Goal: Information Seeking & Learning: Learn about a topic

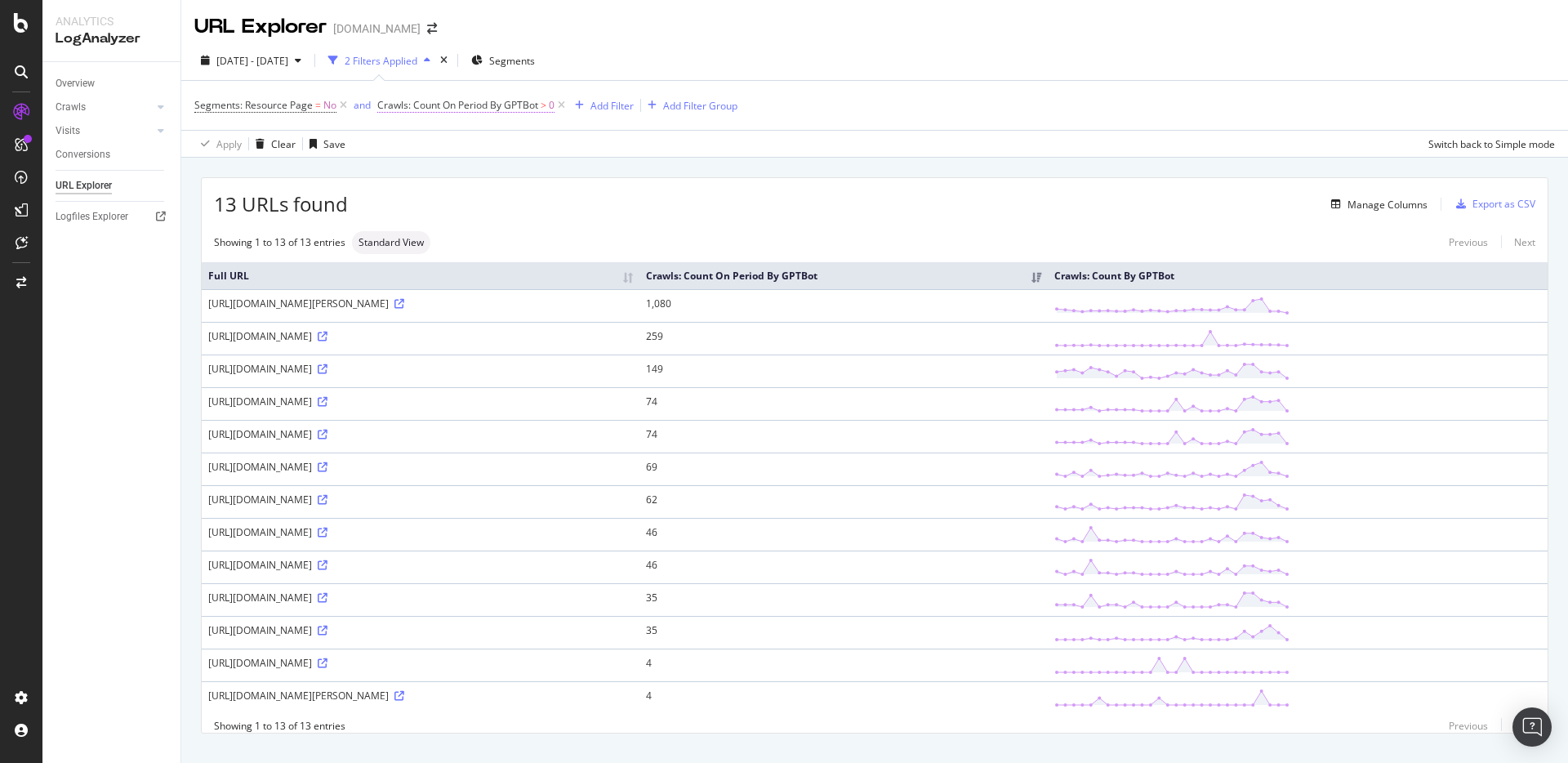
click at [427, 108] on span "Crawls: Count On Period By GPTBot" at bounding box center [458, 105] width 161 height 14
click at [445, 146] on icon at bounding box center [445, 144] width 11 height 9
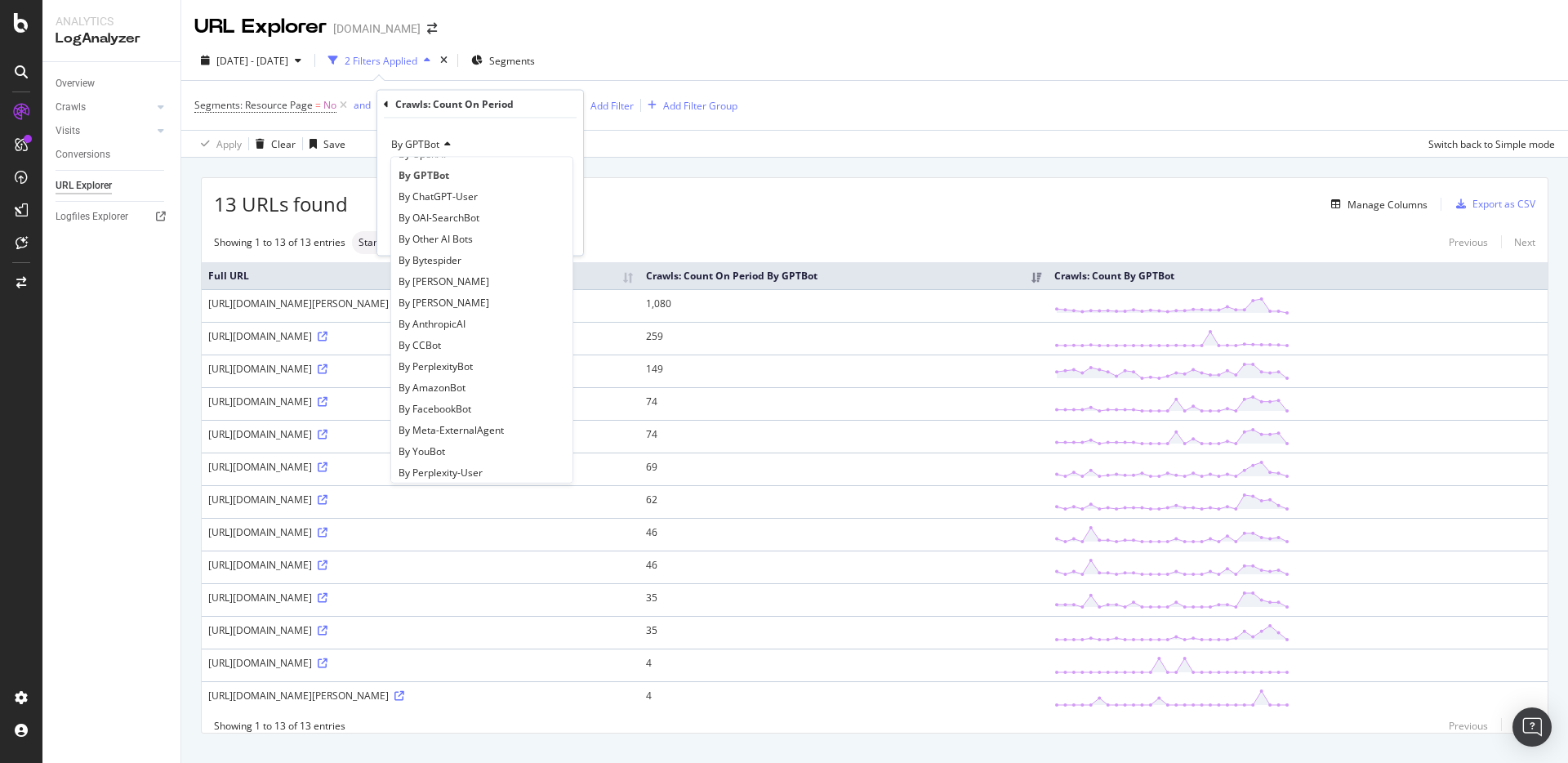
scroll to position [353, 0]
click at [486, 377] on div "By FacebookBot" at bounding box center [482, 377] width 175 height 21
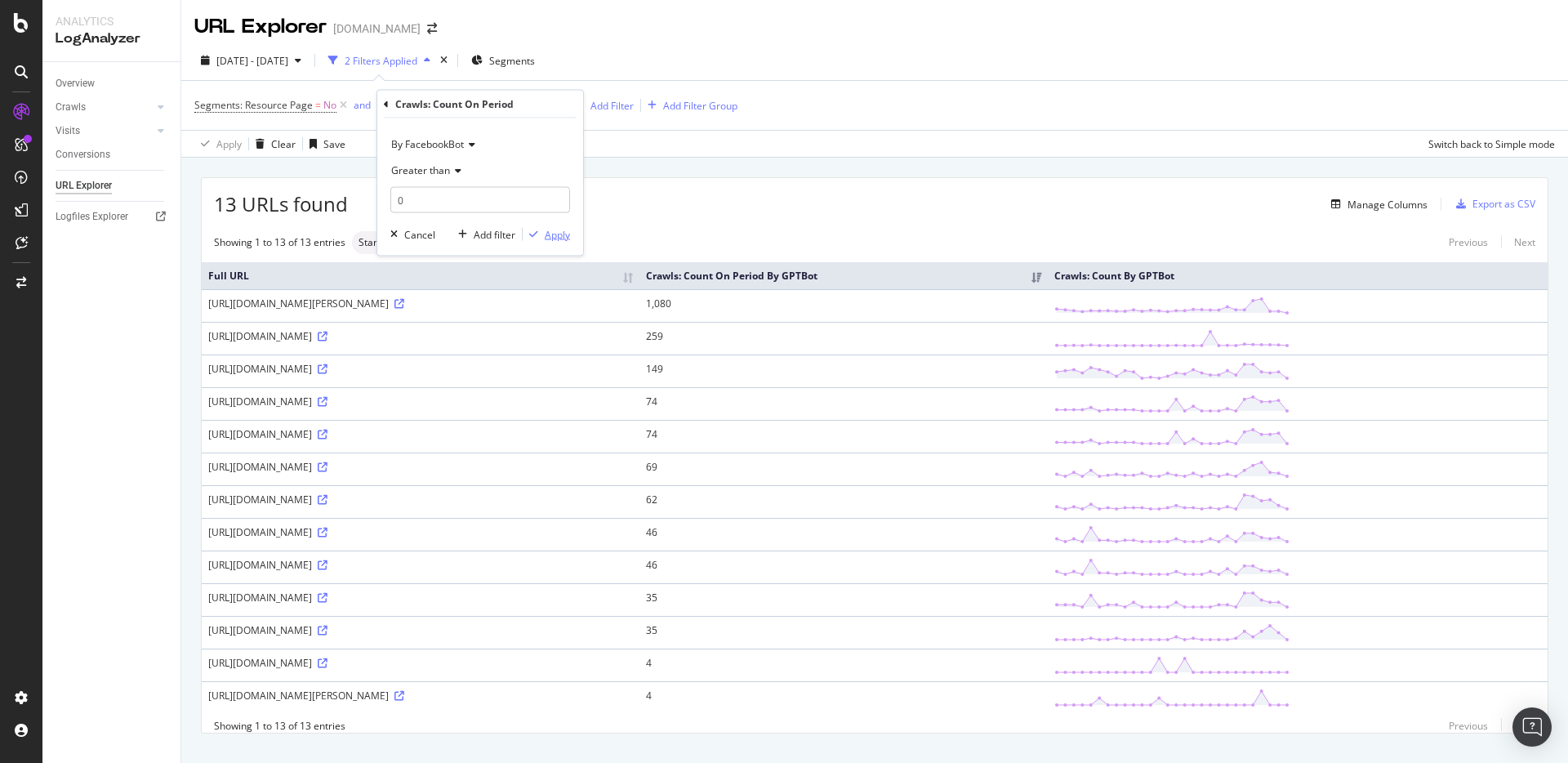
click at [556, 238] on div "Apply" at bounding box center [558, 234] width 26 height 14
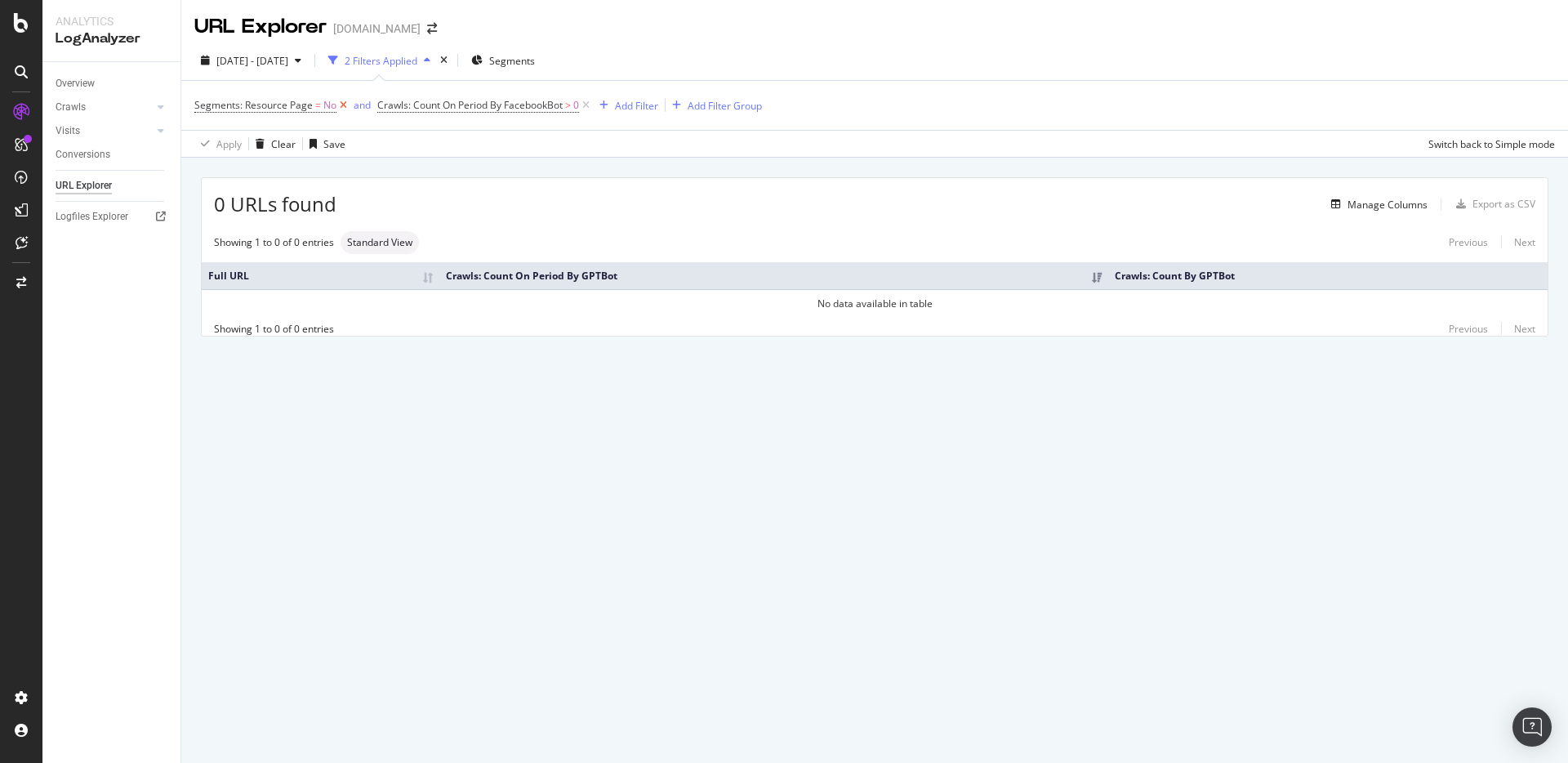
click at [341, 108] on icon at bounding box center [344, 105] width 14 height 16
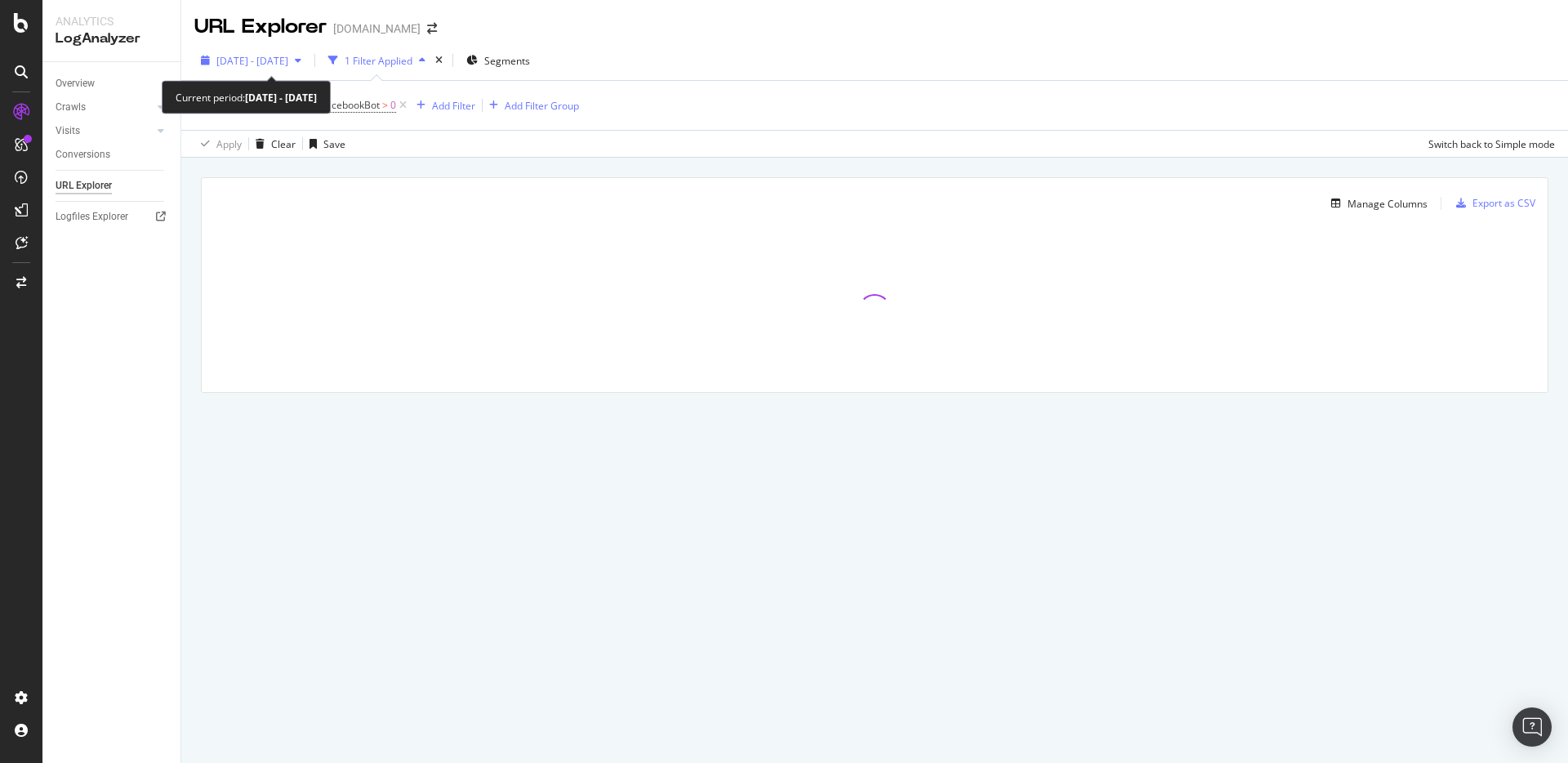
click at [288, 59] on span "[DATE] - [DATE]" at bounding box center [253, 61] width 72 height 14
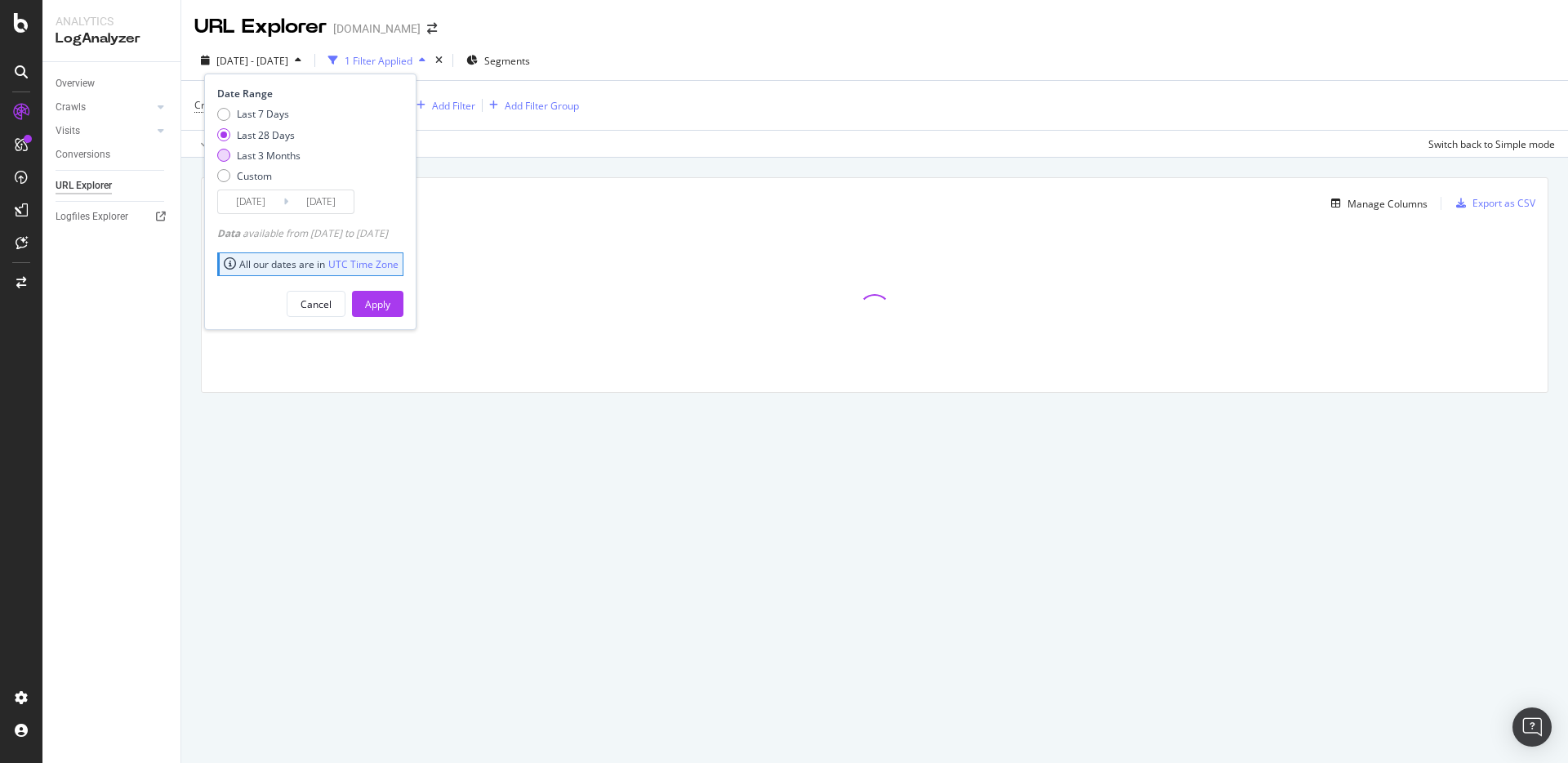
click at [220, 154] on div "Last 3 Months" at bounding box center [224, 154] width 13 height 13
type input "[DATE]"
click at [391, 308] on div "Apply" at bounding box center [378, 304] width 26 height 14
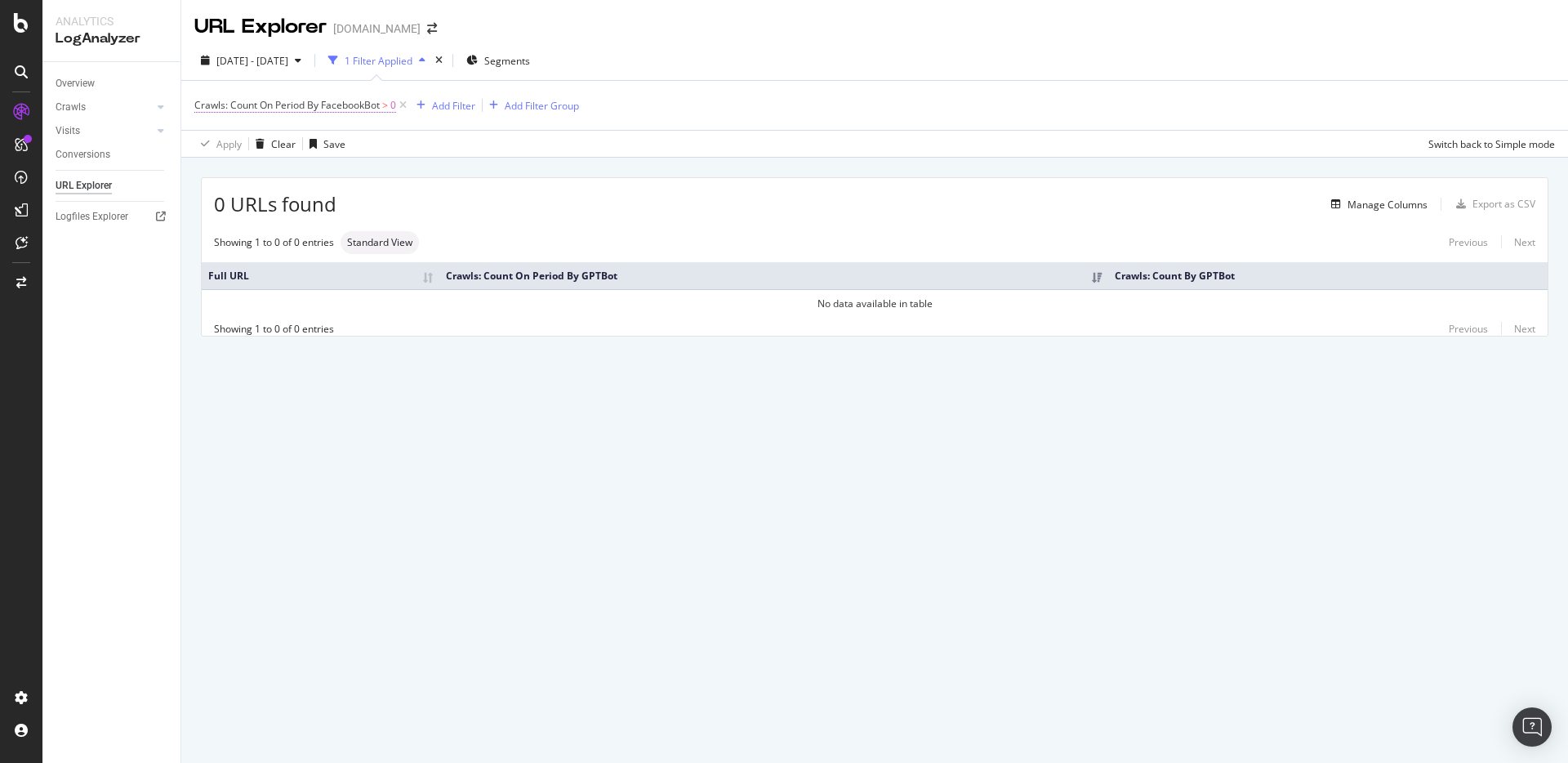
click at [364, 111] on span "Crawls: Count On Period By FacebookBot" at bounding box center [287, 105] width 185 height 14
click at [285, 142] on icon at bounding box center [287, 144] width 11 height 9
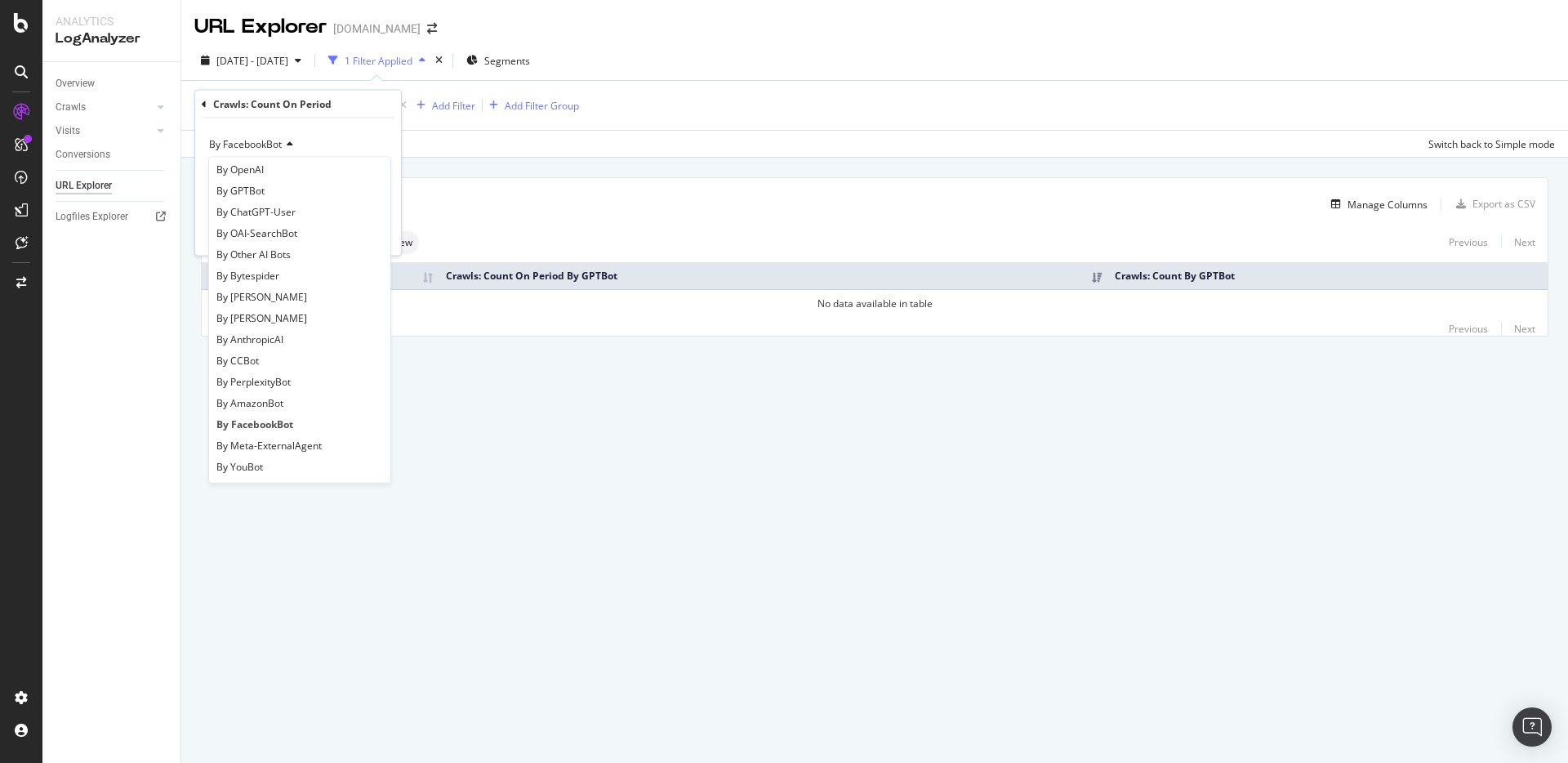
scroll to position [353, 0]
click at [280, 404] on span "By Meta-ExternalAgent" at bounding box center [269, 399] width 105 height 14
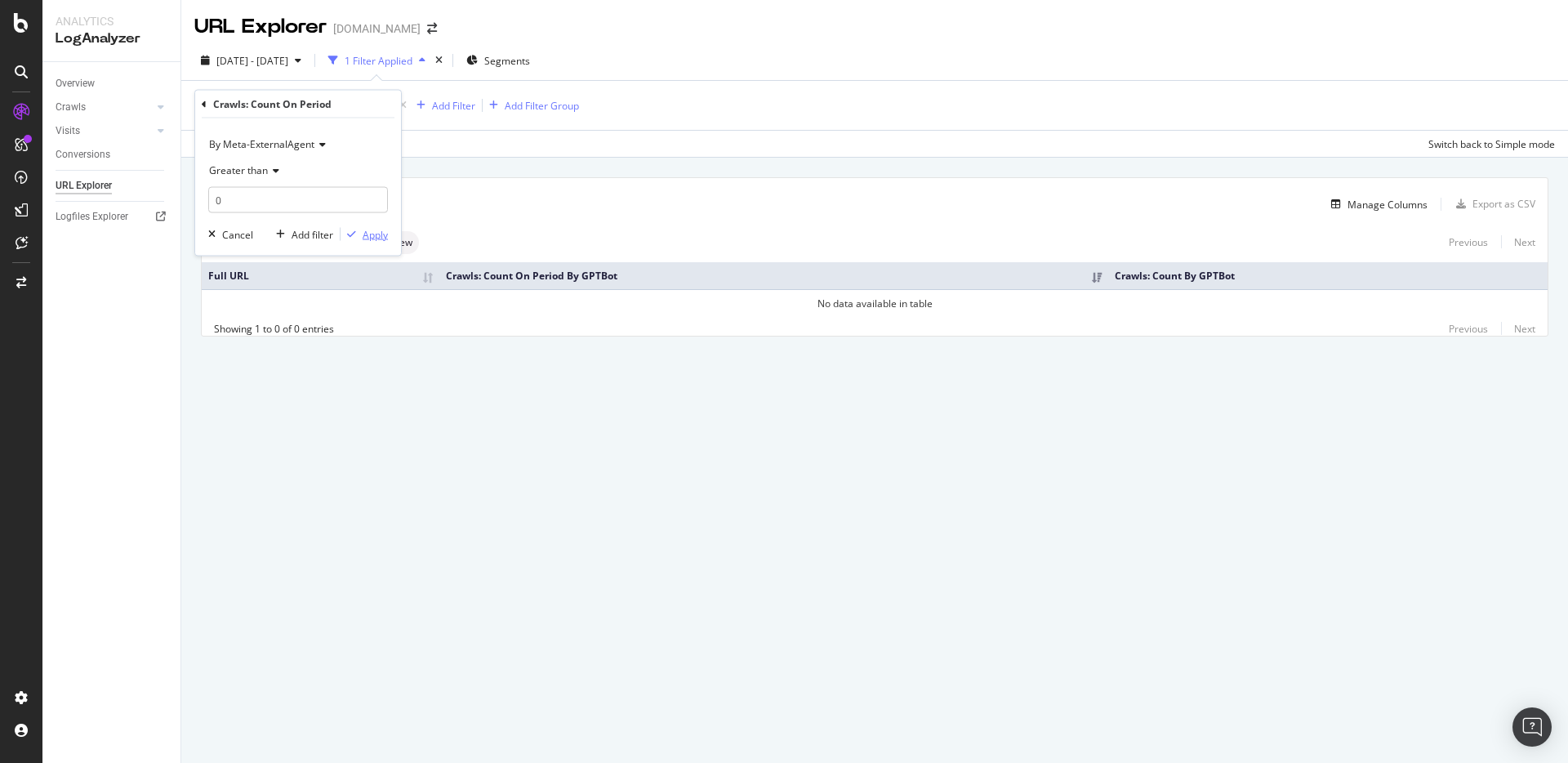
click at [378, 231] on div "Apply" at bounding box center [375, 234] width 26 height 14
click at [398, 102] on span "Crawls: Count On Period By Meta-ExternalAgent" at bounding box center [303, 105] width 218 height 14
click at [314, 141] on icon at bounding box center [320, 144] width 11 height 9
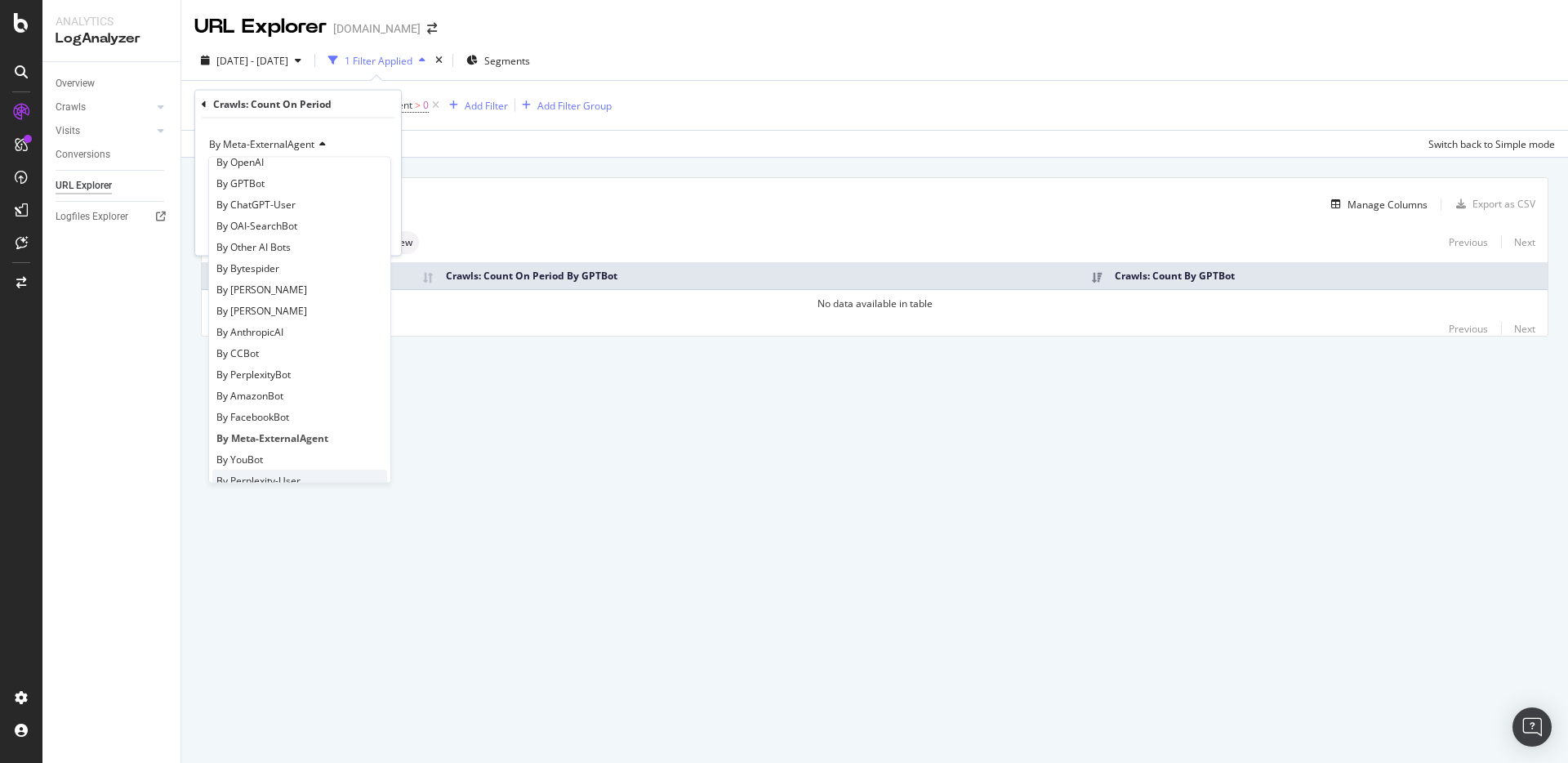
scroll to position [353, 0]
click at [268, 339] on span "By PerplexityBot" at bounding box center [254, 334] width 75 height 14
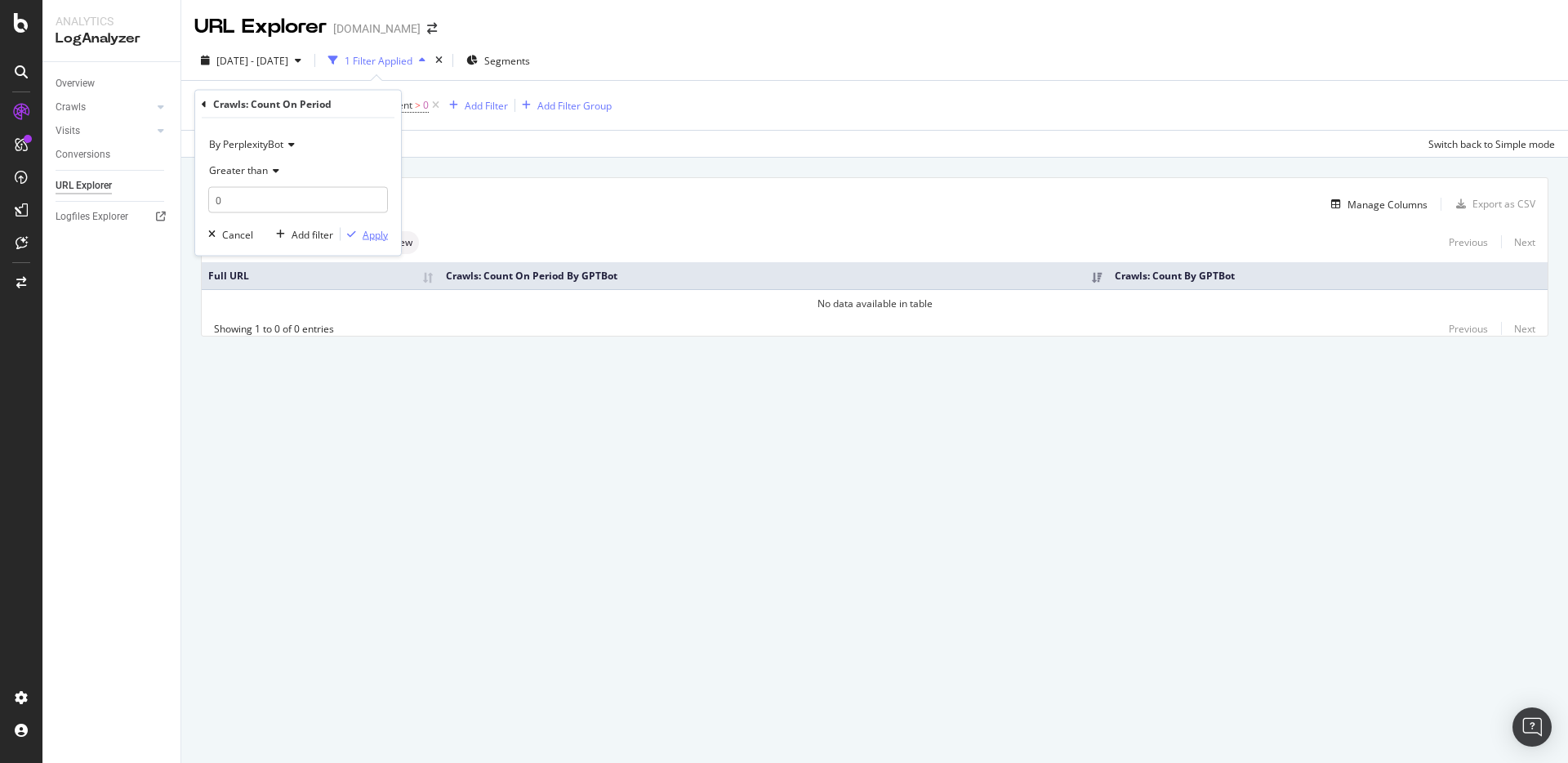
click at [380, 230] on div "Apply" at bounding box center [375, 234] width 26 height 14
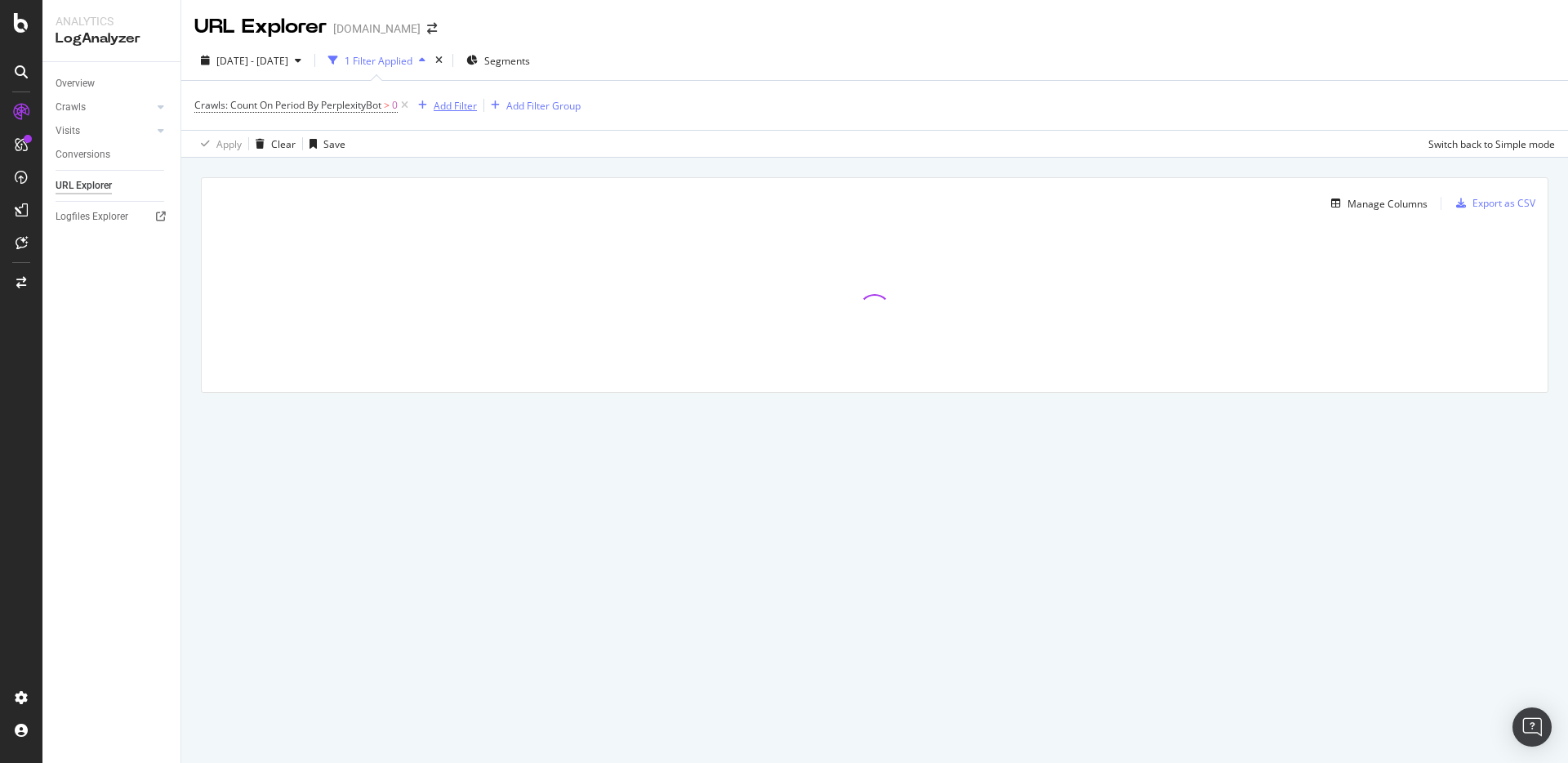
click at [429, 107] on div "button" at bounding box center [422, 105] width 22 height 9
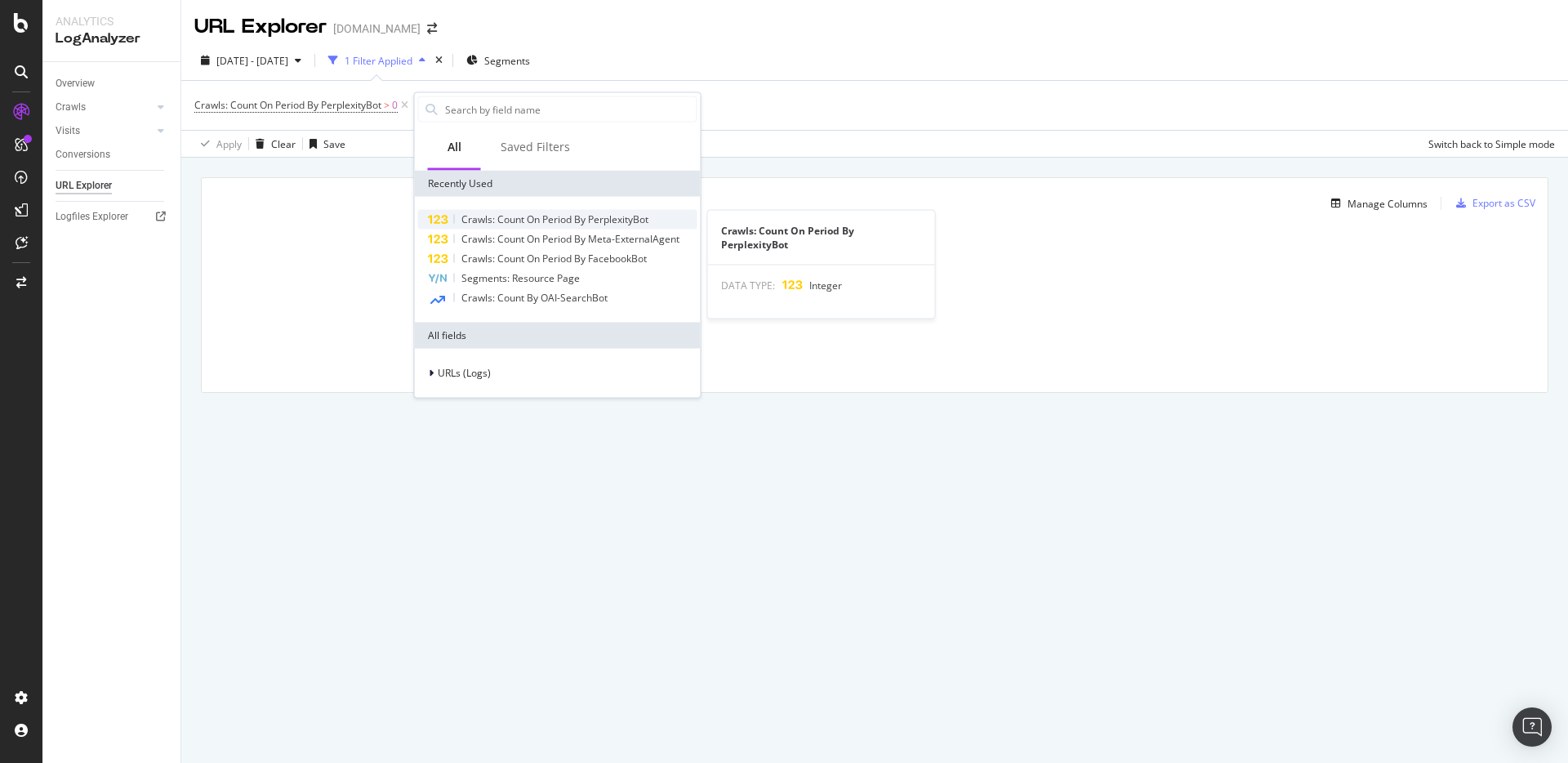
click at [452, 217] on div "Crawls: Count On Period By PerplexityBot" at bounding box center [558, 219] width 279 height 20
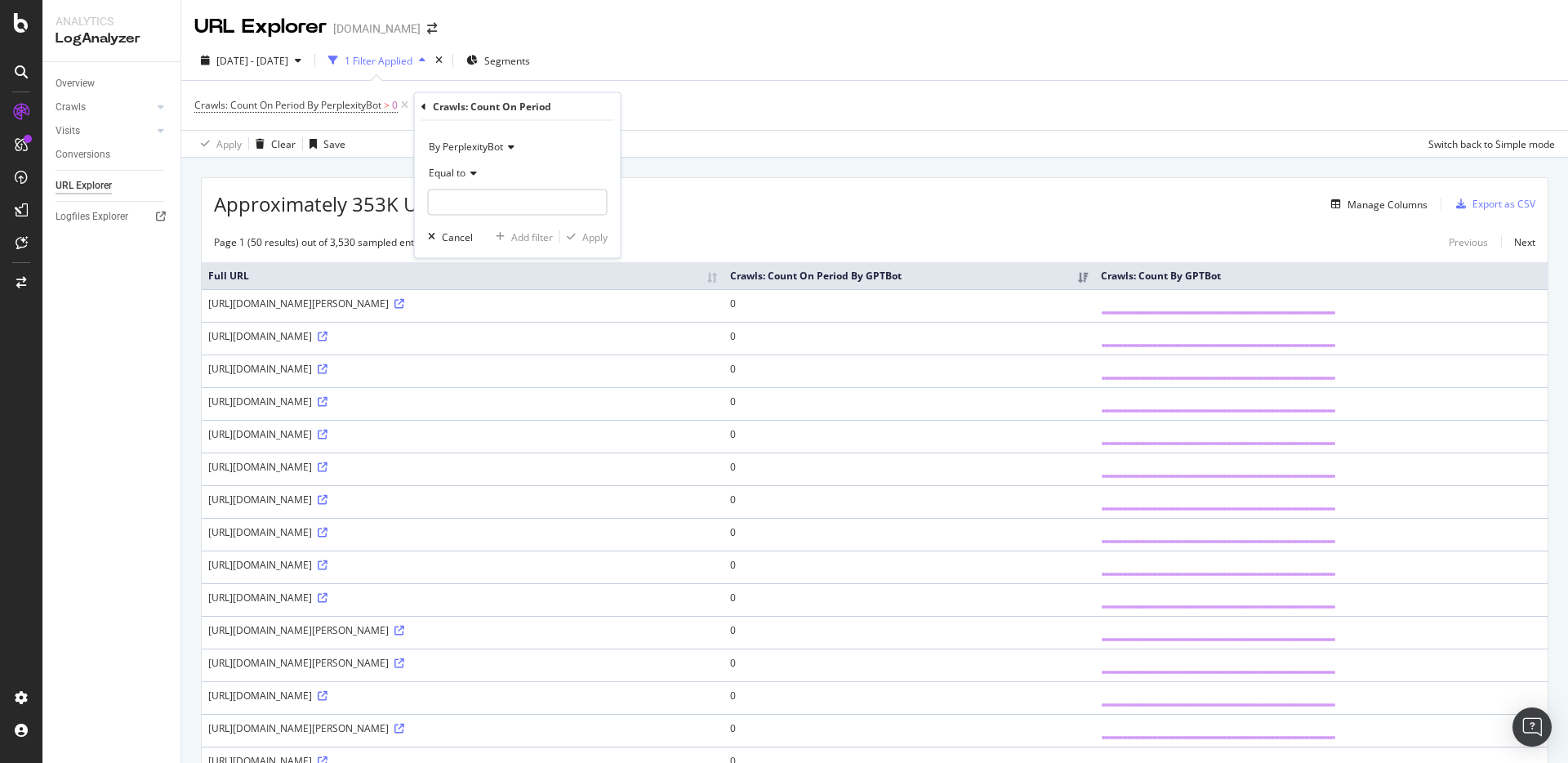
click at [506, 147] on icon at bounding box center [508, 147] width 11 height 9
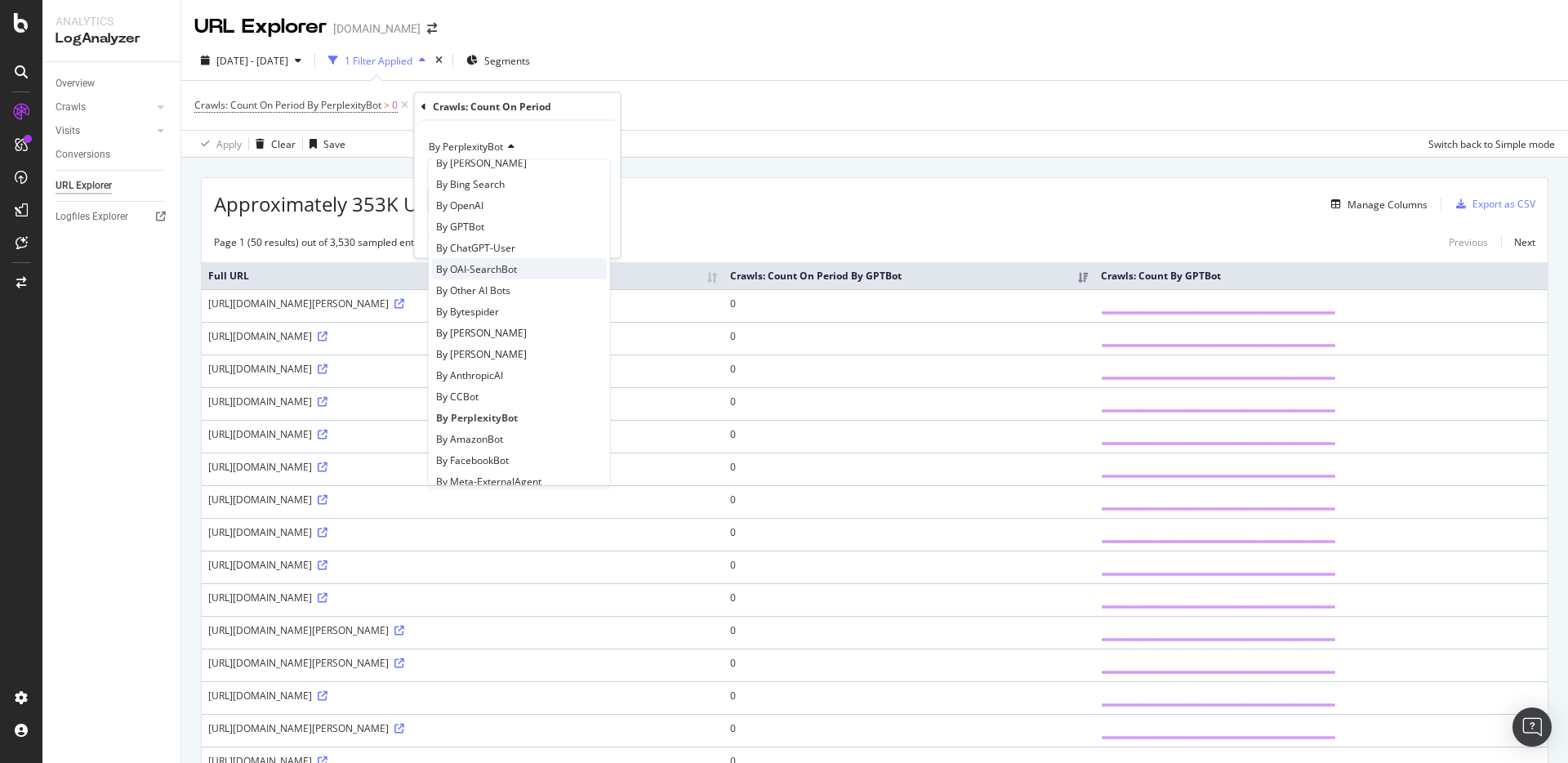
scroll to position [353, 0]
click at [484, 448] on span "By Perplexity-User" at bounding box center [478, 443] width 84 height 14
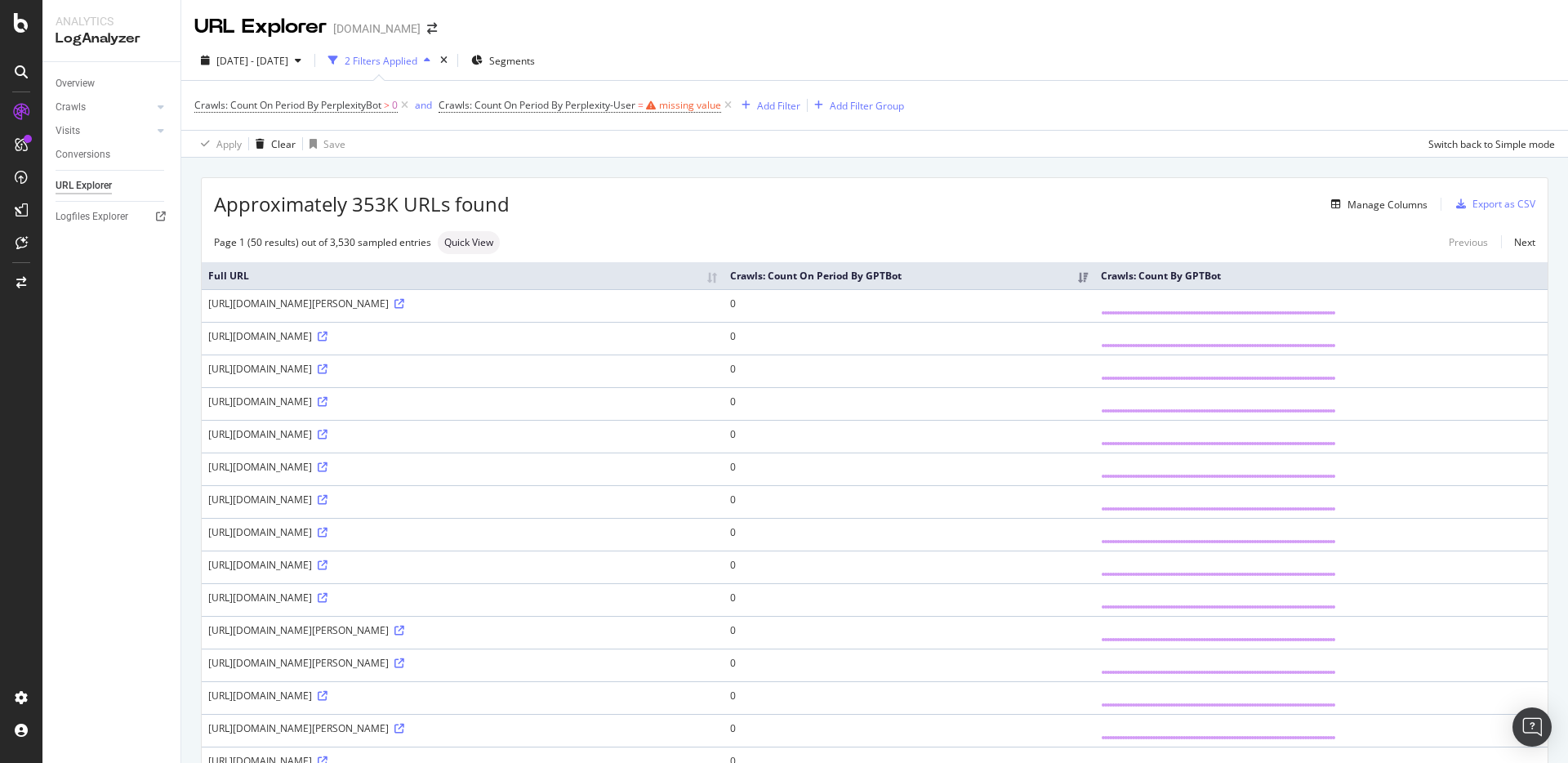
click at [653, 111] on div "Crawls: Count On Period By PerplexityBot > 0 and Crawls: Count On Period By Per…" at bounding box center [875, 105] width 1361 height 49
click at [710, 107] on div "missing value" at bounding box center [690, 105] width 62 height 14
click at [583, 189] on input "number" at bounding box center [545, 200] width 180 height 27
click at [491, 167] on span "Equal to" at bounding box center [474, 171] width 37 height 14
click at [502, 285] on span "Greater than" at bounding box center [492, 289] width 59 height 14
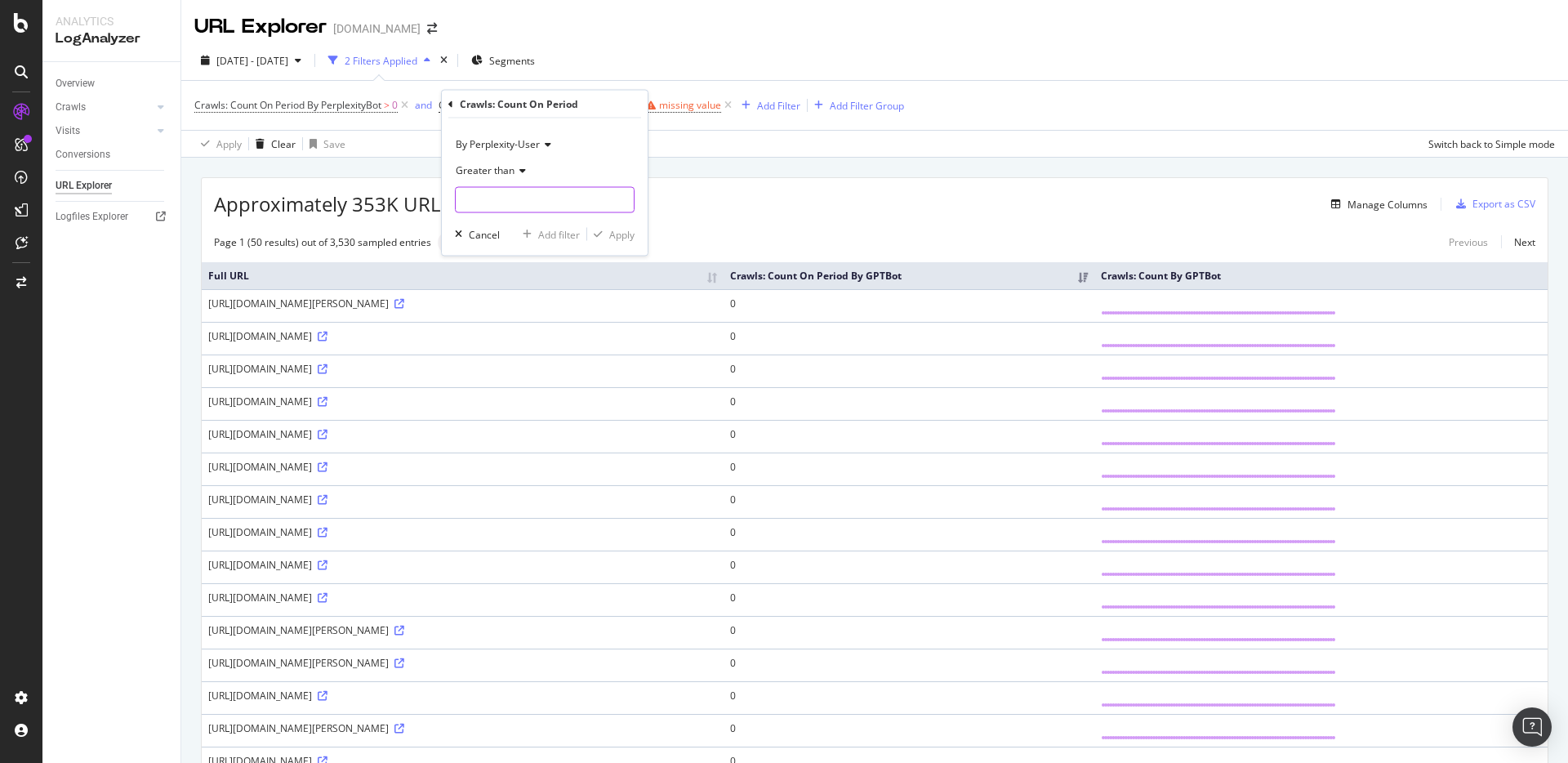
click at [506, 198] on input "number" at bounding box center [545, 200] width 180 height 27
type input "0"
click at [627, 228] on div "Apply" at bounding box center [622, 234] width 26 height 14
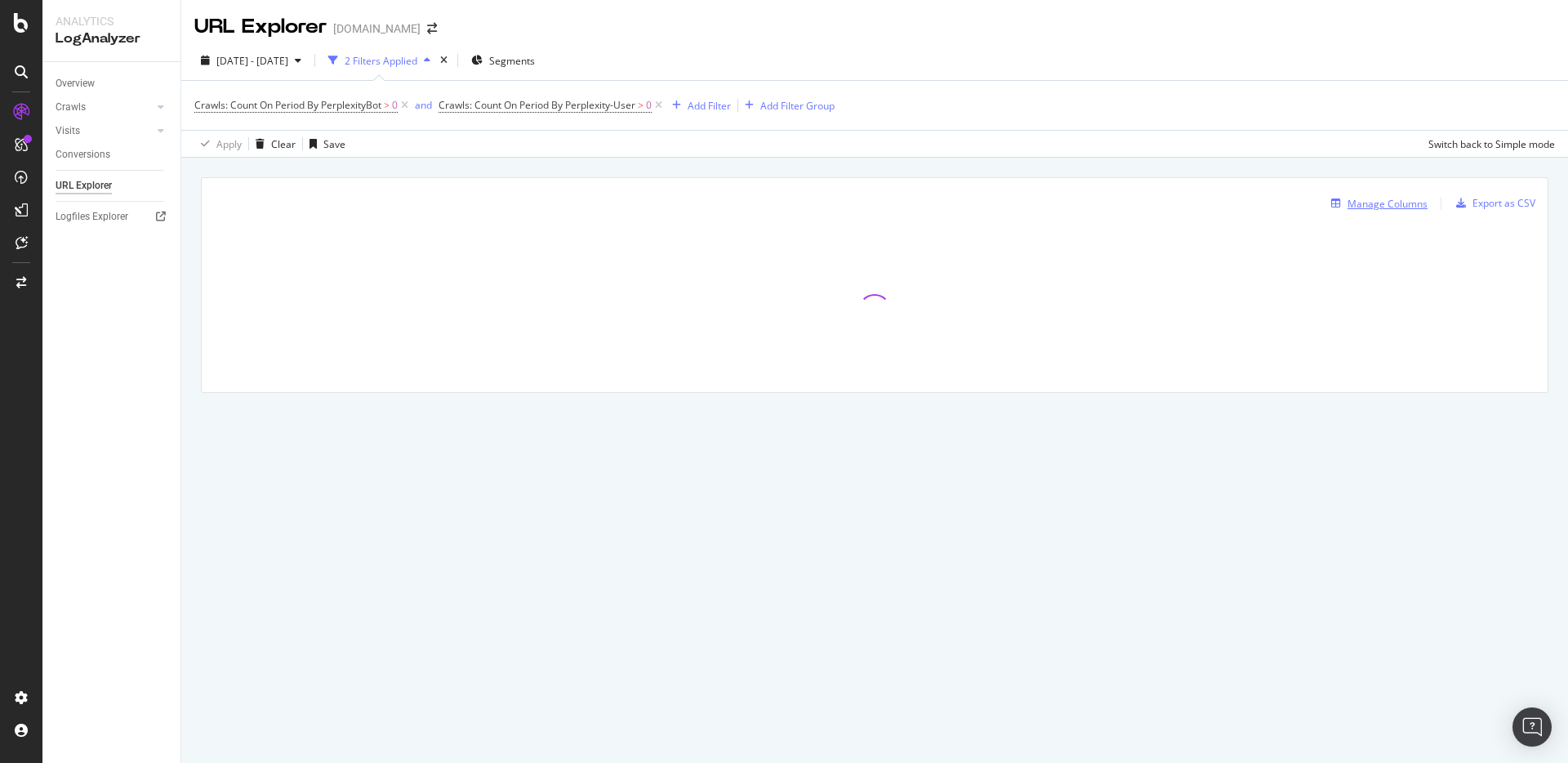
click at [1357, 201] on div "Manage Columns" at bounding box center [1387, 204] width 80 height 14
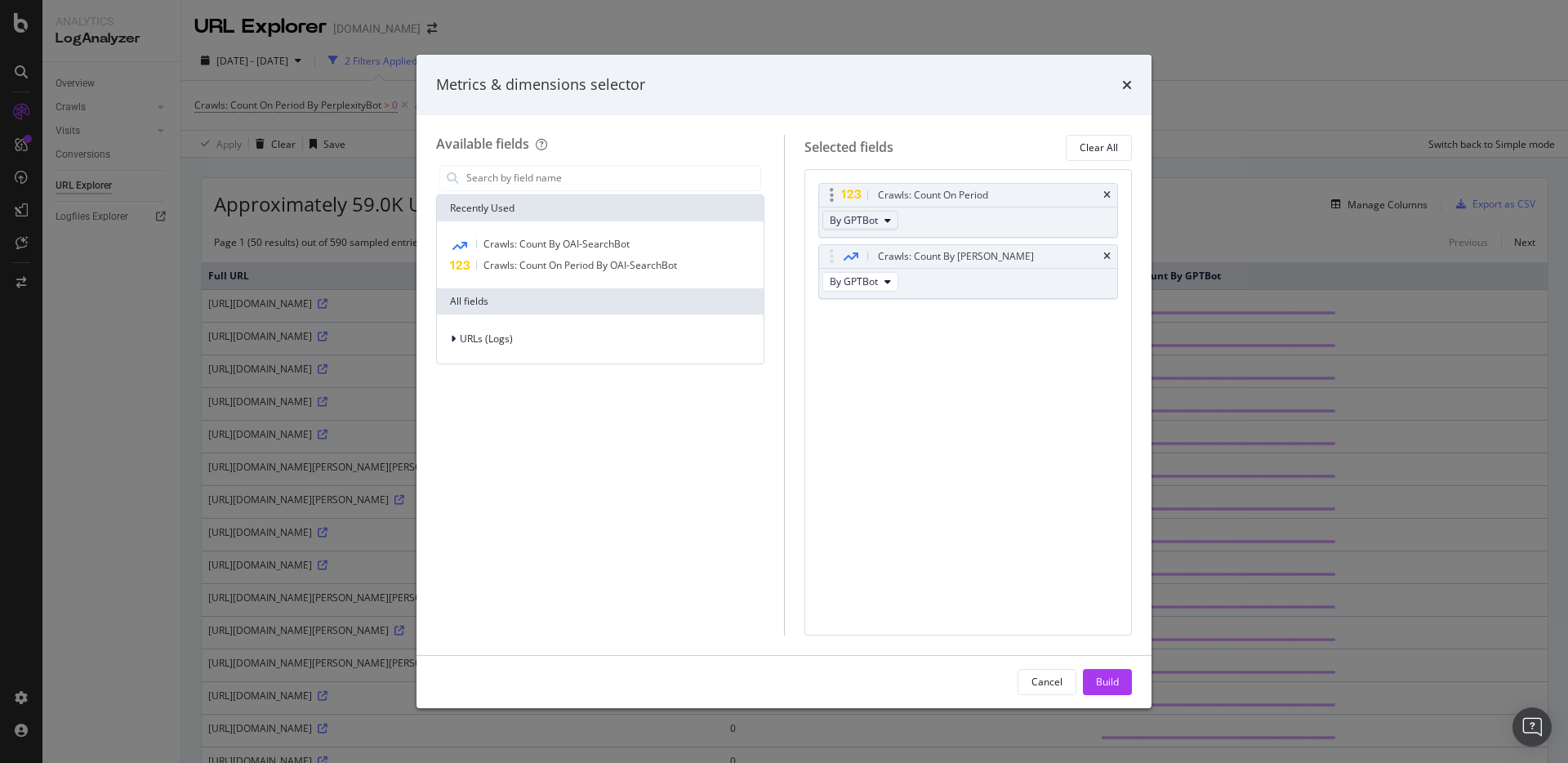
click at [879, 222] on button "By GPTBot" at bounding box center [860, 220] width 76 height 20
click at [889, 313] on span "By Perplexity-User" at bounding box center [901, 311] width 129 height 15
click at [889, 281] on icon "modal" at bounding box center [888, 281] width 7 height 9
click at [882, 374] on span "By Perplexity-User" at bounding box center [901, 372] width 129 height 15
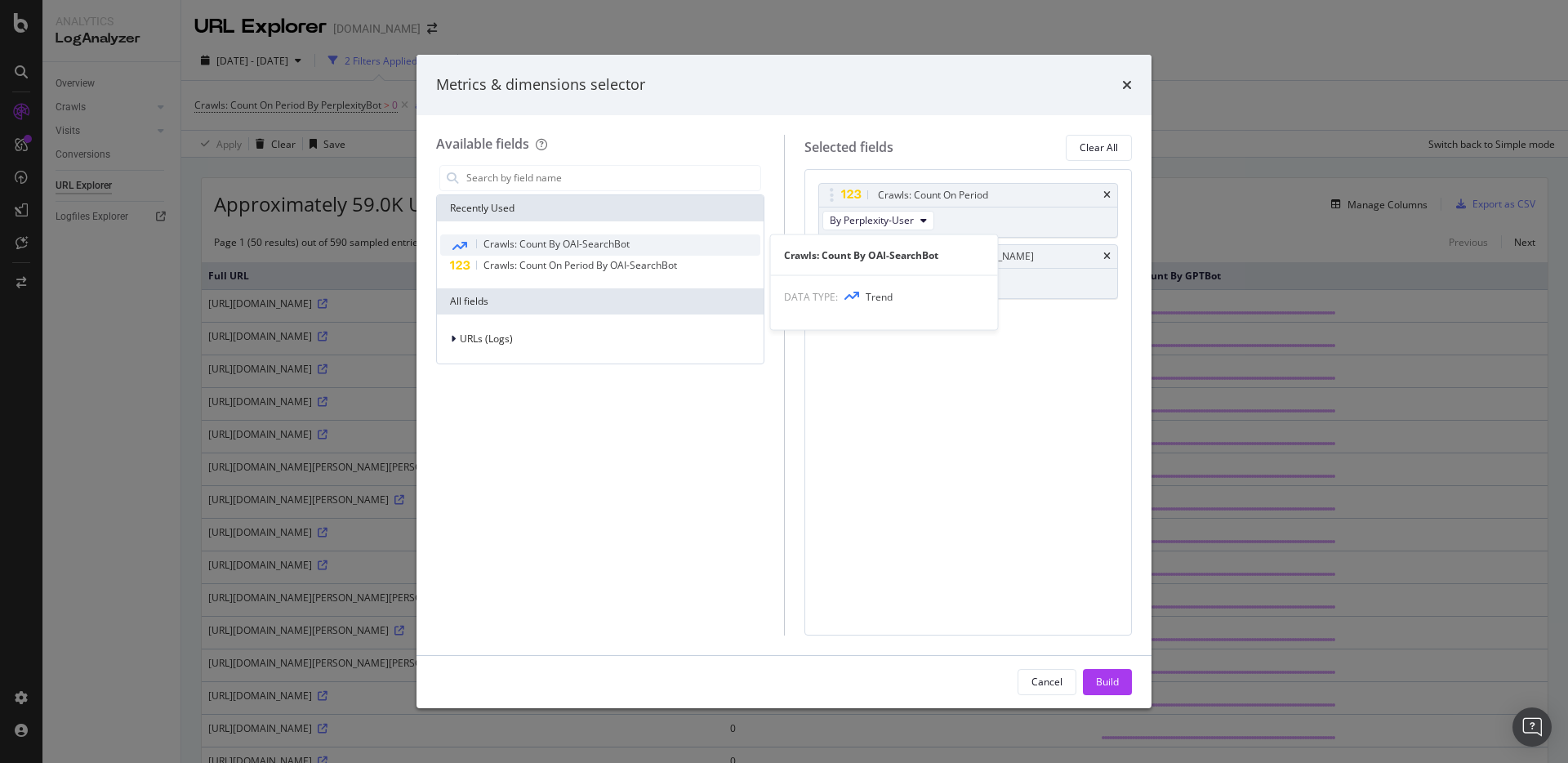
click at [626, 245] on span "Crawls: Count By OAI-SearchBot" at bounding box center [556, 243] width 147 height 14
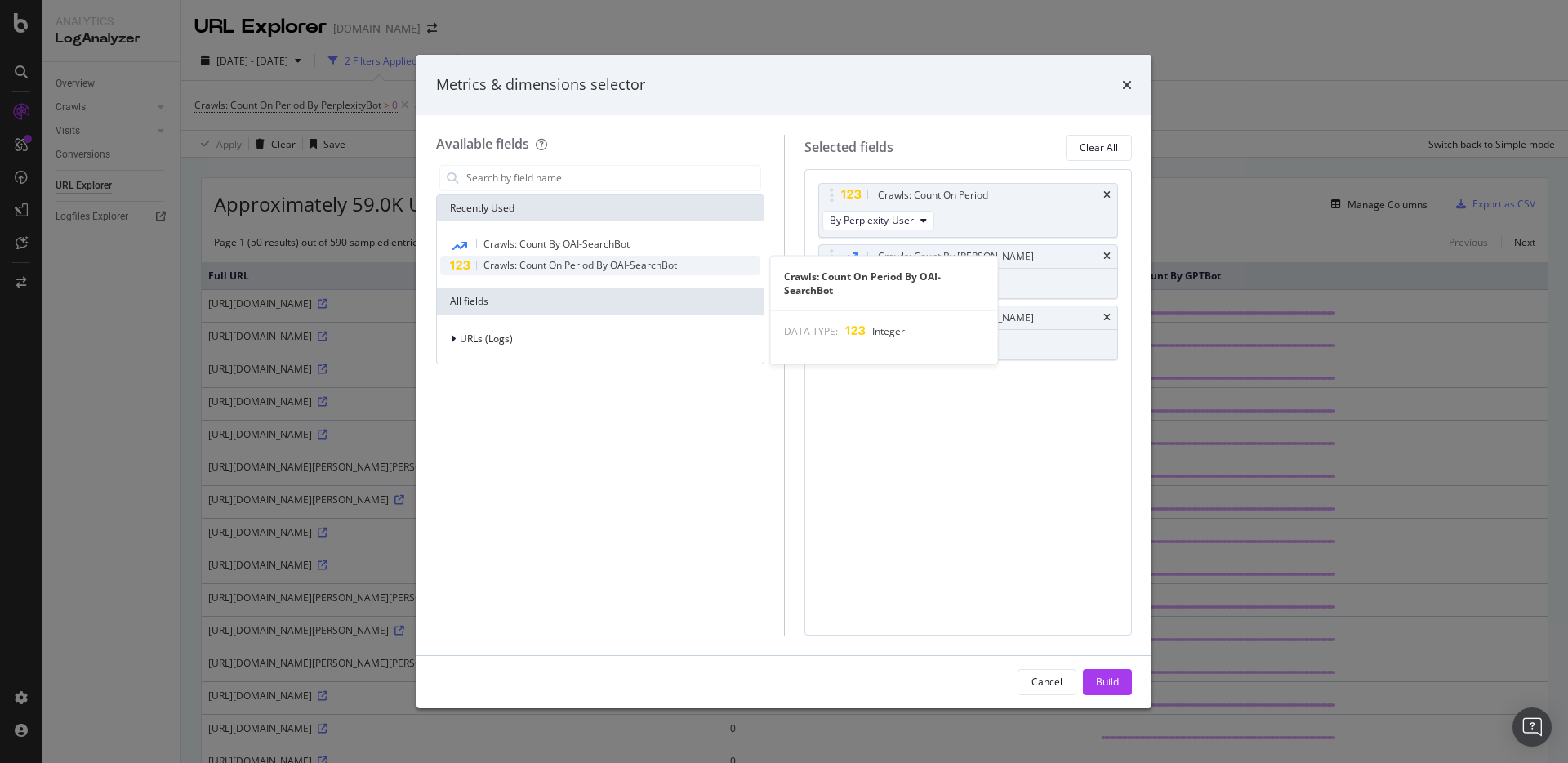
click at [624, 261] on span "Crawls: Count On Period By OAI-SearchBot" at bounding box center [580, 265] width 194 height 14
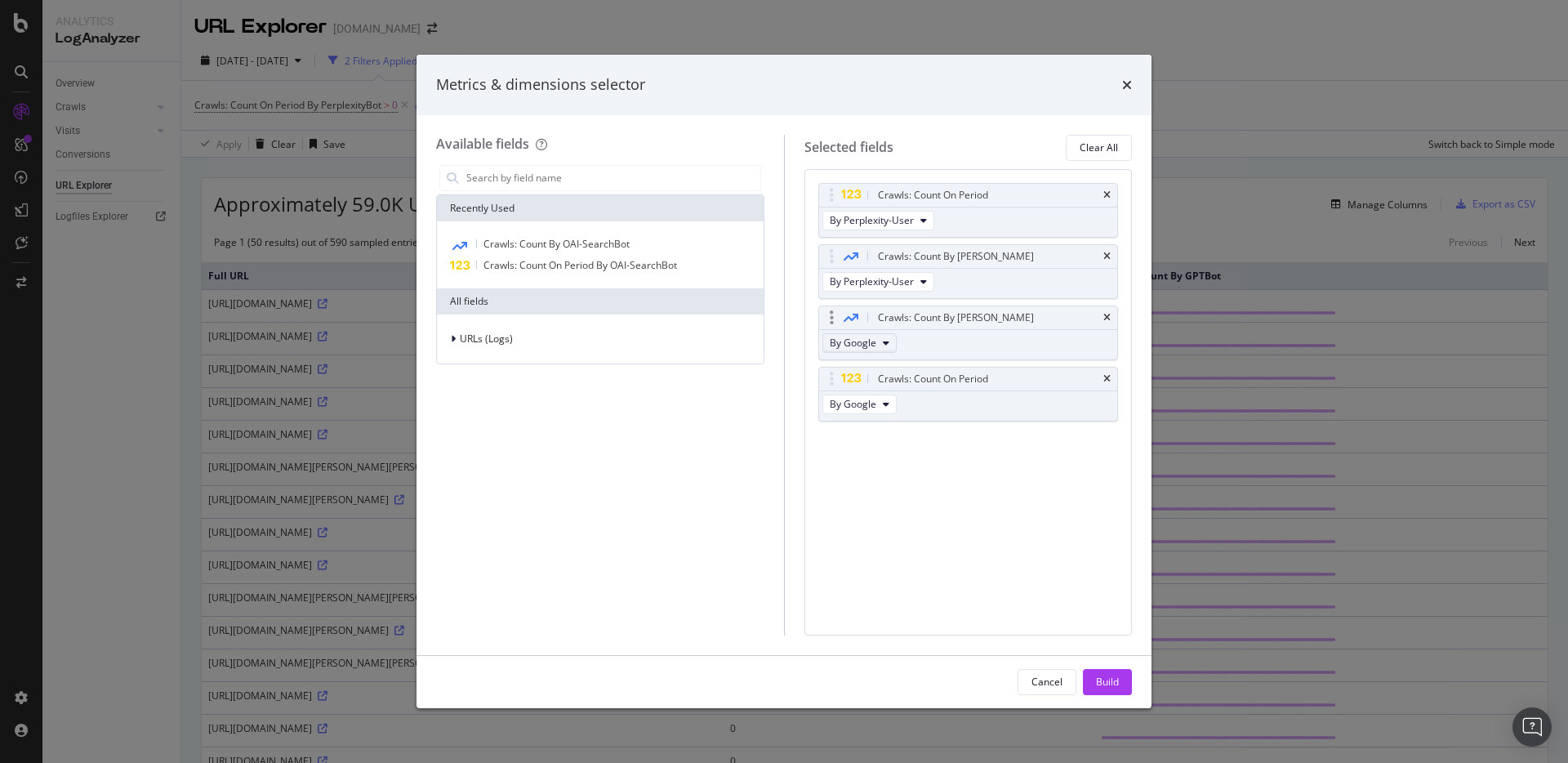
click at [883, 347] on icon "modal" at bounding box center [886, 343] width 7 height 9
click at [888, 437] on span "By PerplexityBot" at bounding box center [901, 442] width 129 height 15
drag, startPoint x: 973, startPoint y: 382, endPoint x: 977, endPoint y: 345, distance: 37.2
click at [977, 345] on body "Analytics LogAnalyzer Overview Crawls Daily Distribution Segments Distribution …" at bounding box center [784, 382] width 1568 height 763
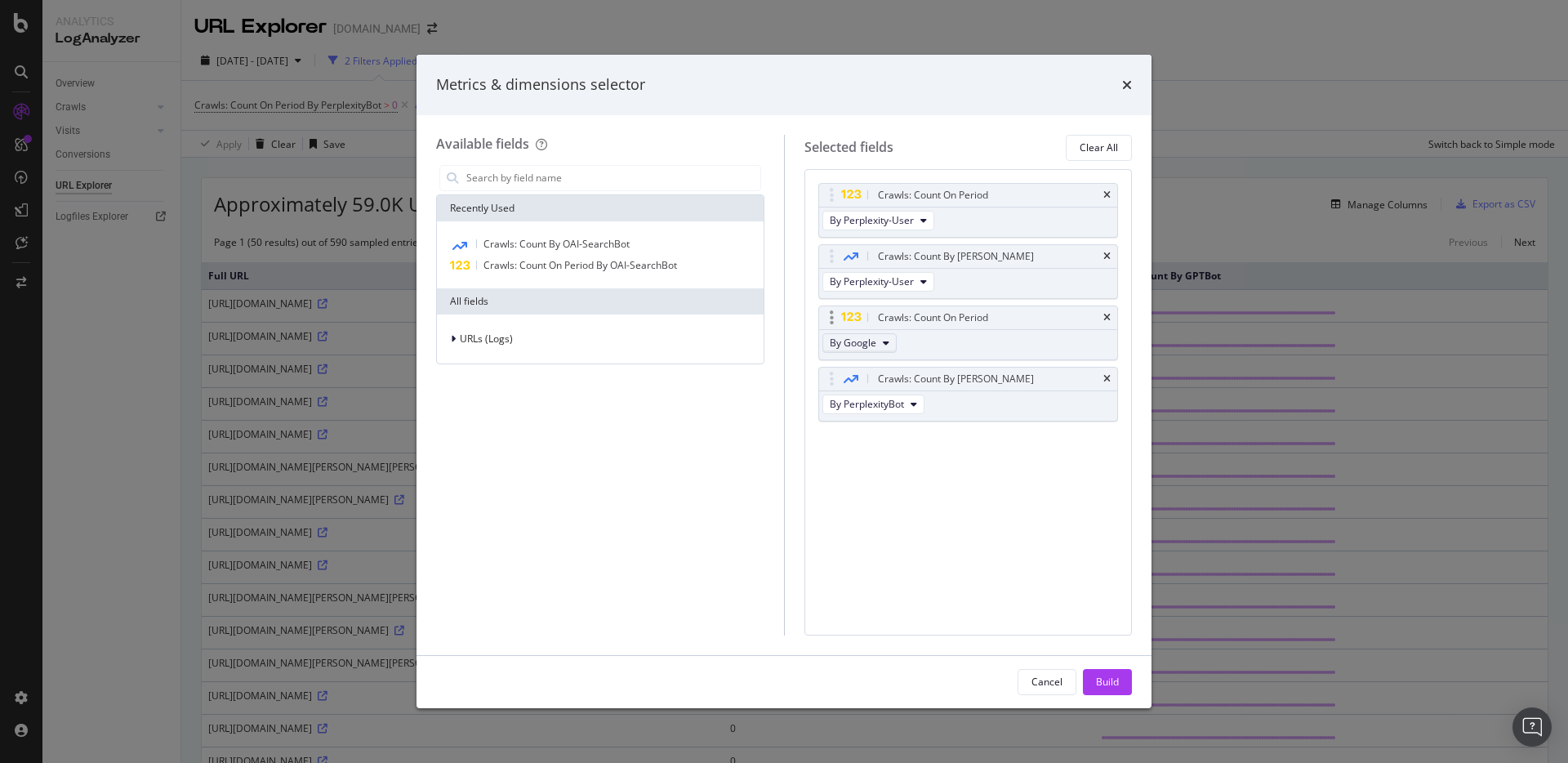
click at [882, 345] on button "By Google" at bounding box center [859, 343] width 75 height 20
click at [896, 369] on span "By PerplexityBot" at bounding box center [901, 369] width 129 height 15
click at [1101, 682] on div "Build" at bounding box center [1107, 682] width 23 height 14
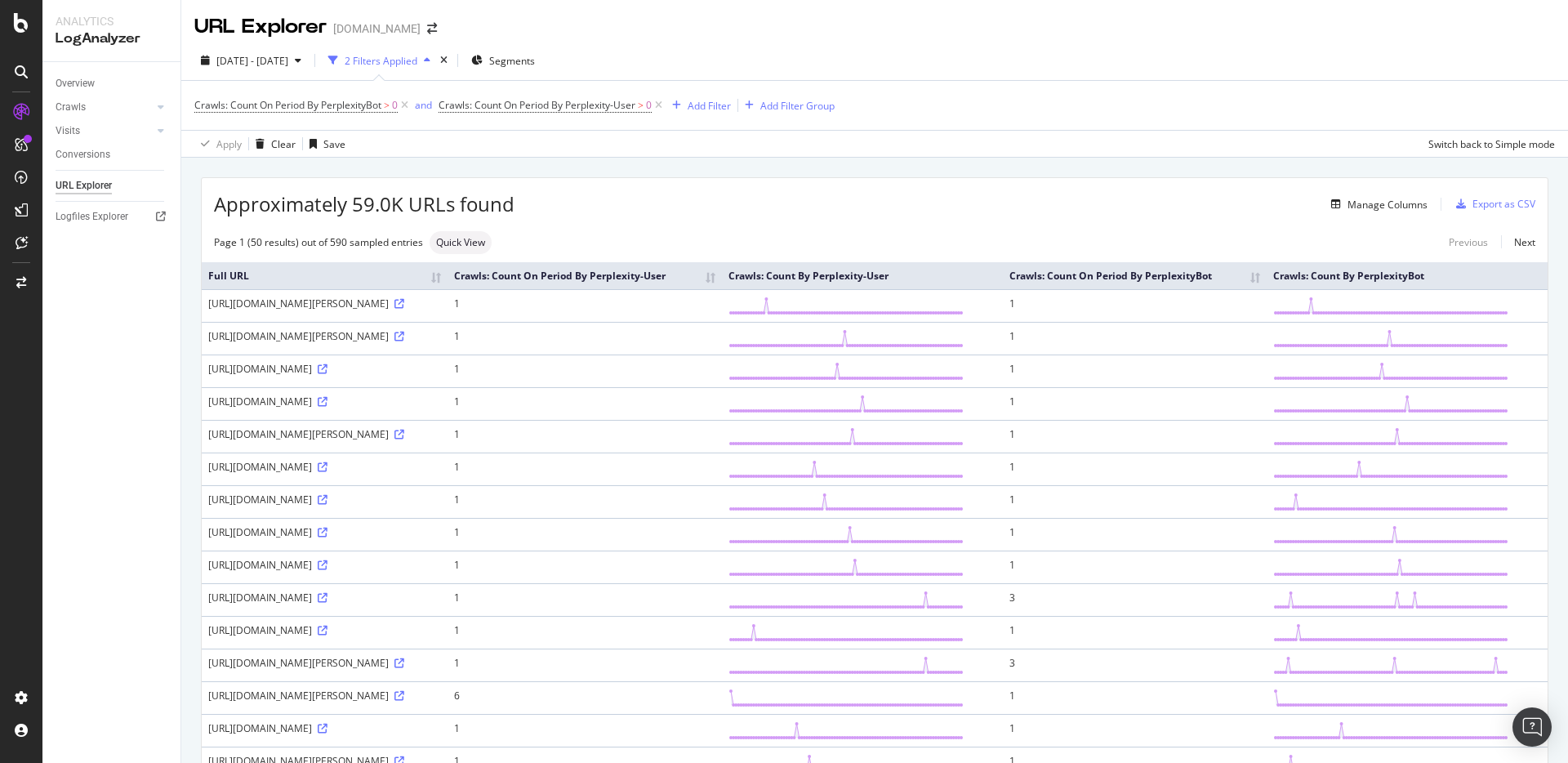
click at [722, 280] on th "Crawls: Count On Period By Perplexity-User" at bounding box center [584, 275] width 274 height 27
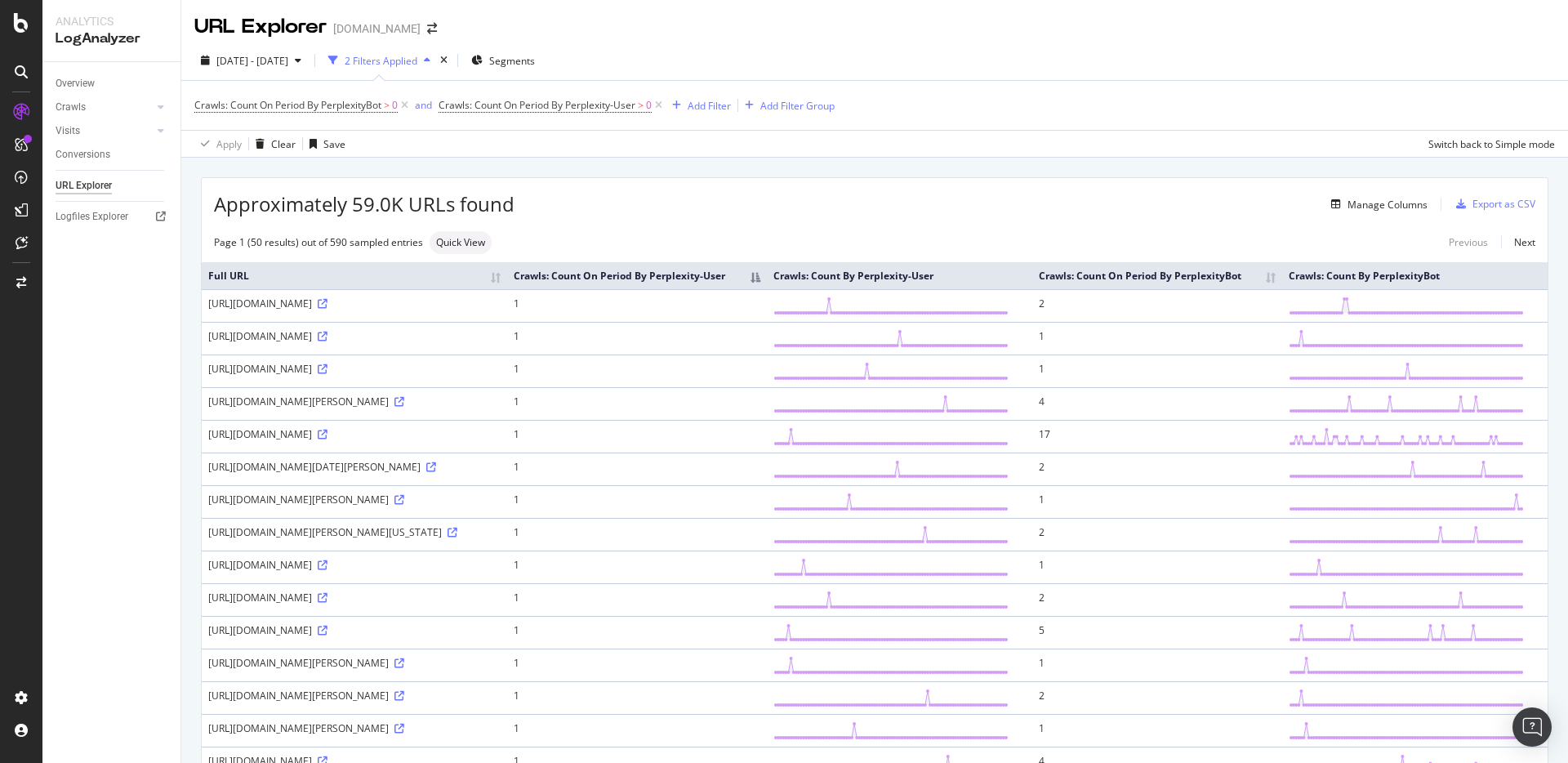
click at [767, 280] on th "Crawls: Count On Period By Perplexity-User" at bounding box center [637, 275] width 260 height 27
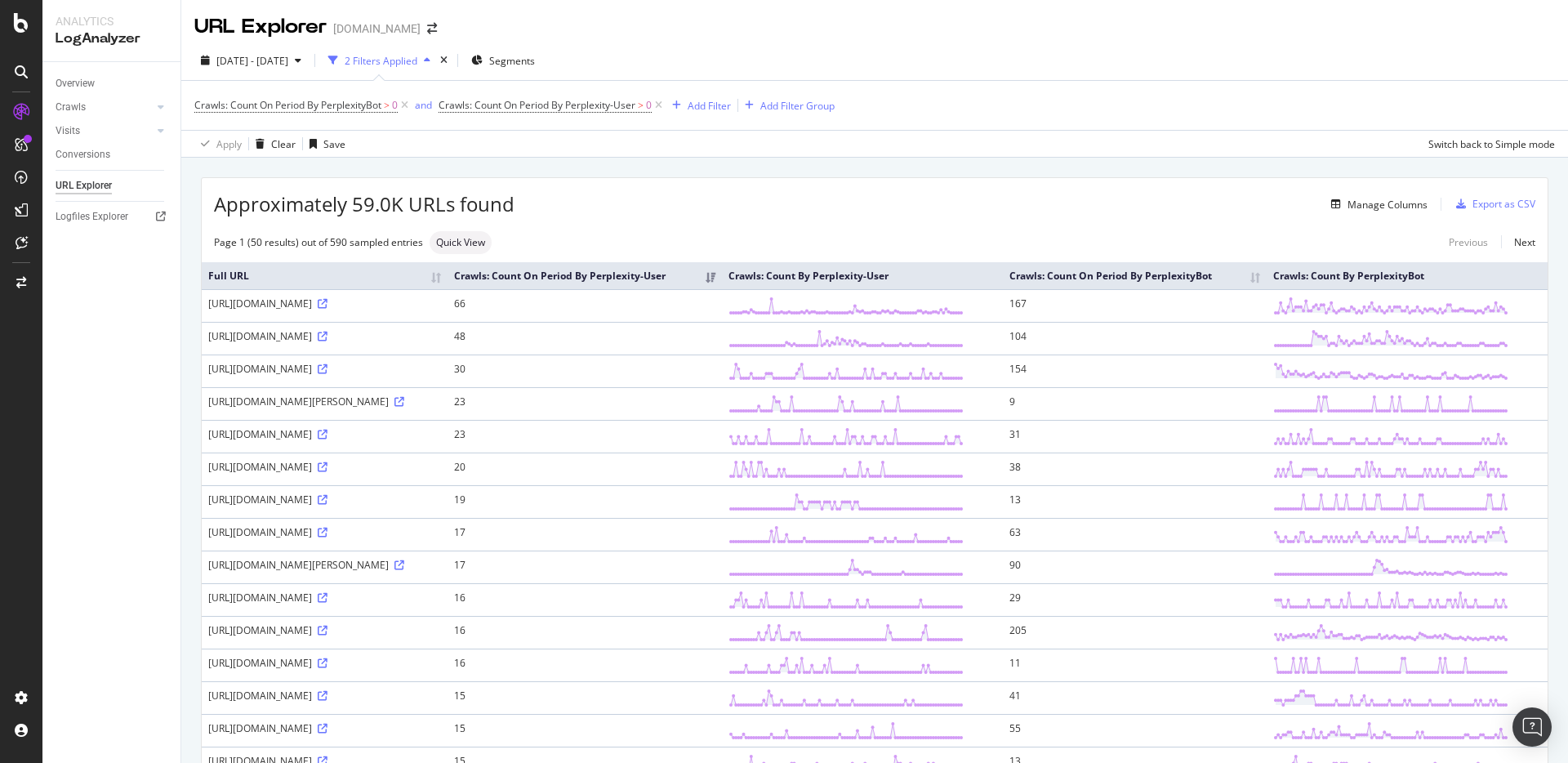
click at [410, 343] on div "[URL][DOMAIN_NAME]" at bounding box center [325, 336] width 233 height 14
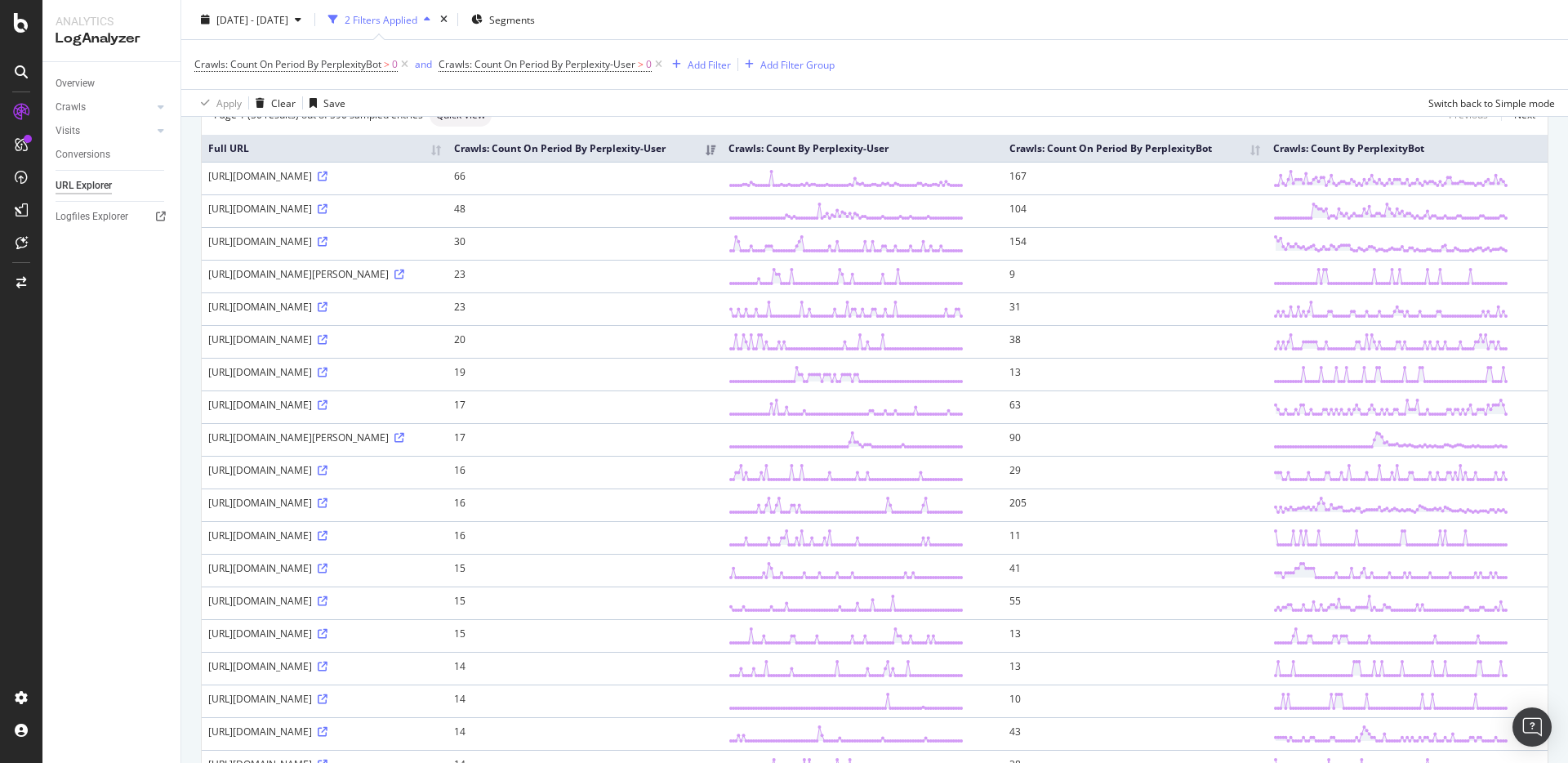
scroll to position [129, 0]
click at [327, 180] on icon at bounding box center [322, 174] width 9 height 9
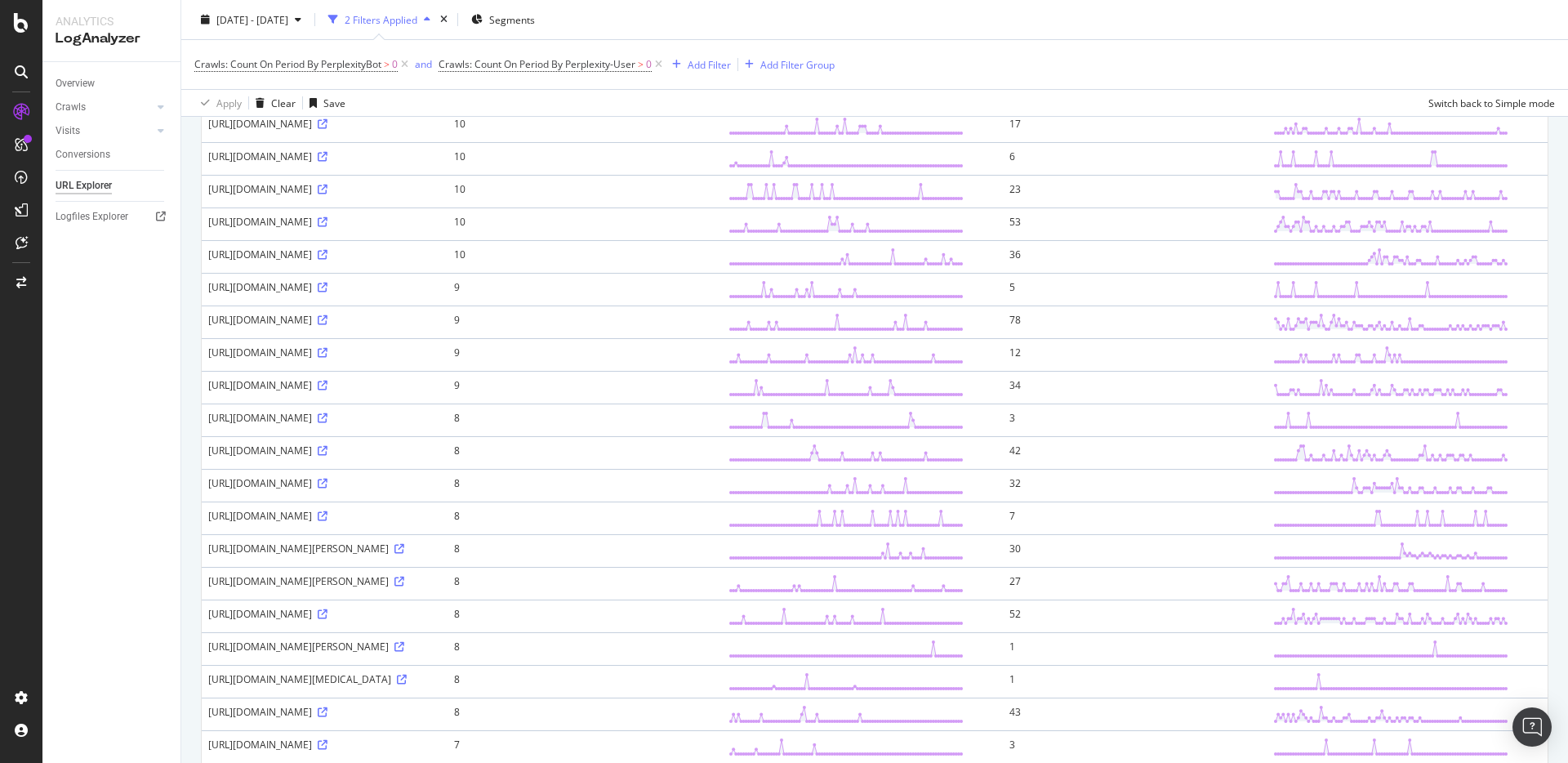
scroll to position [1063, 0]
